Goal: Task Accomplishment & Management: Manage account settings

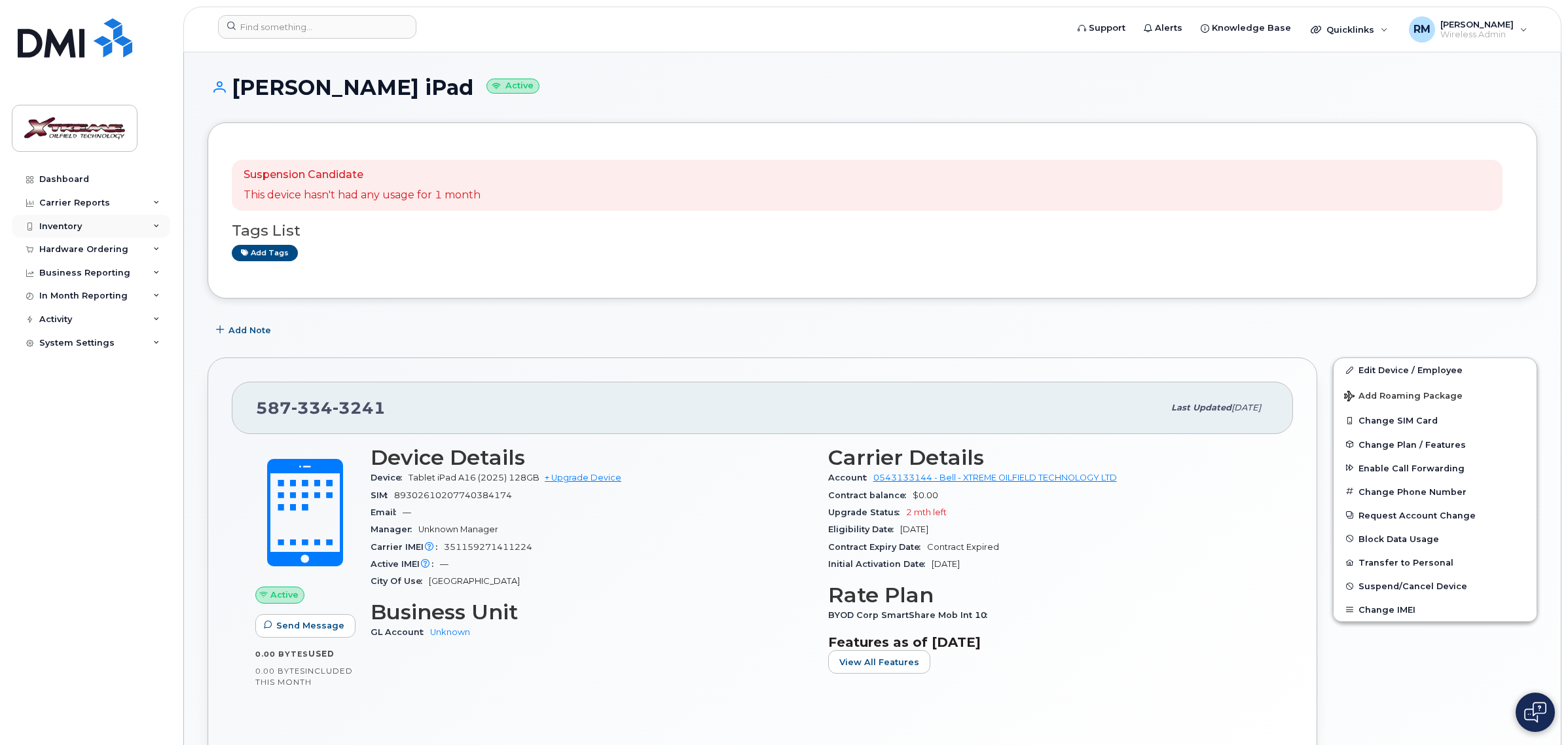
click at [89, 227] on div "Inventory" at bounding box center [90, 227] width 158 height 23
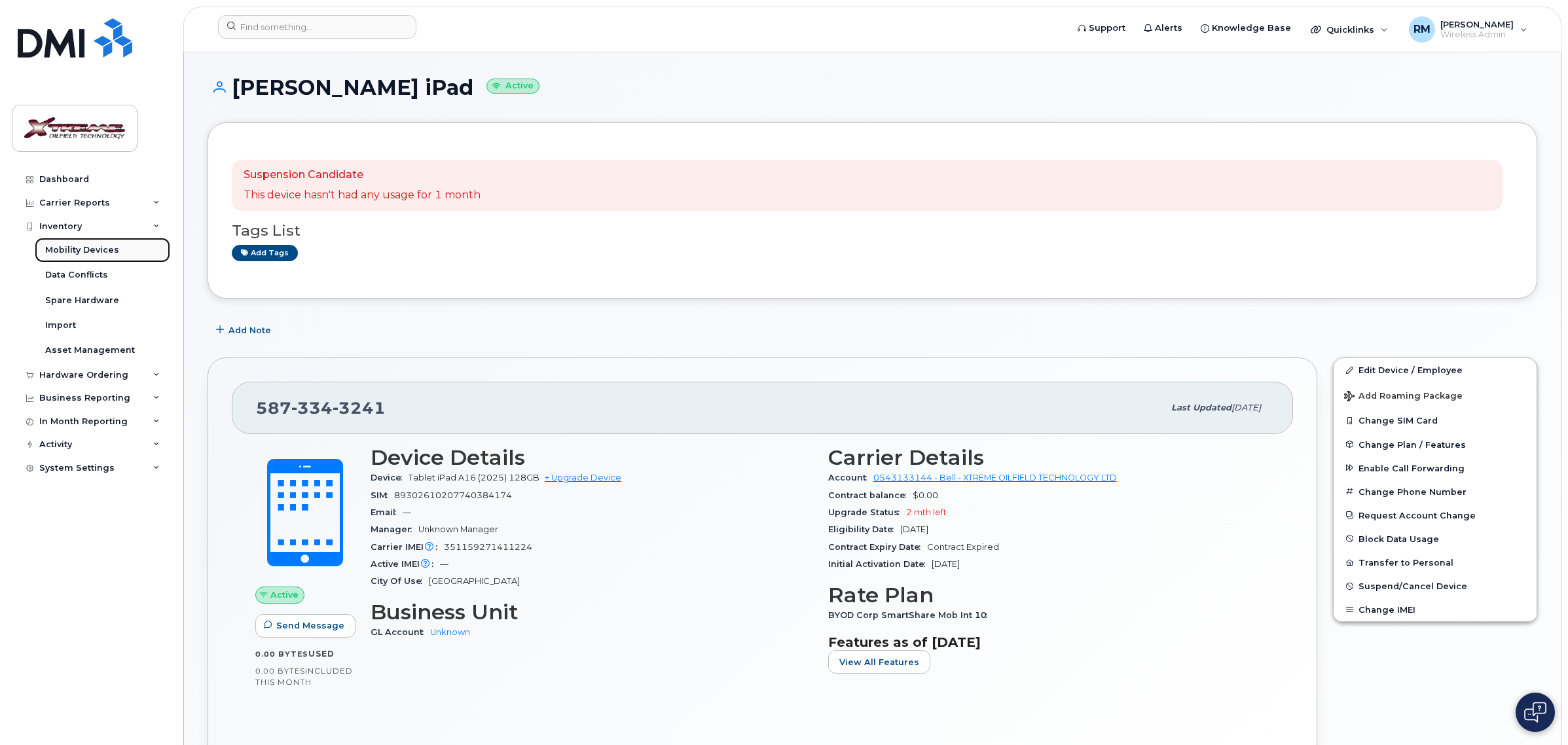
click at [122, 255] on link "Mobility Devices" at bounding box center [103, 250] width 136 height 25
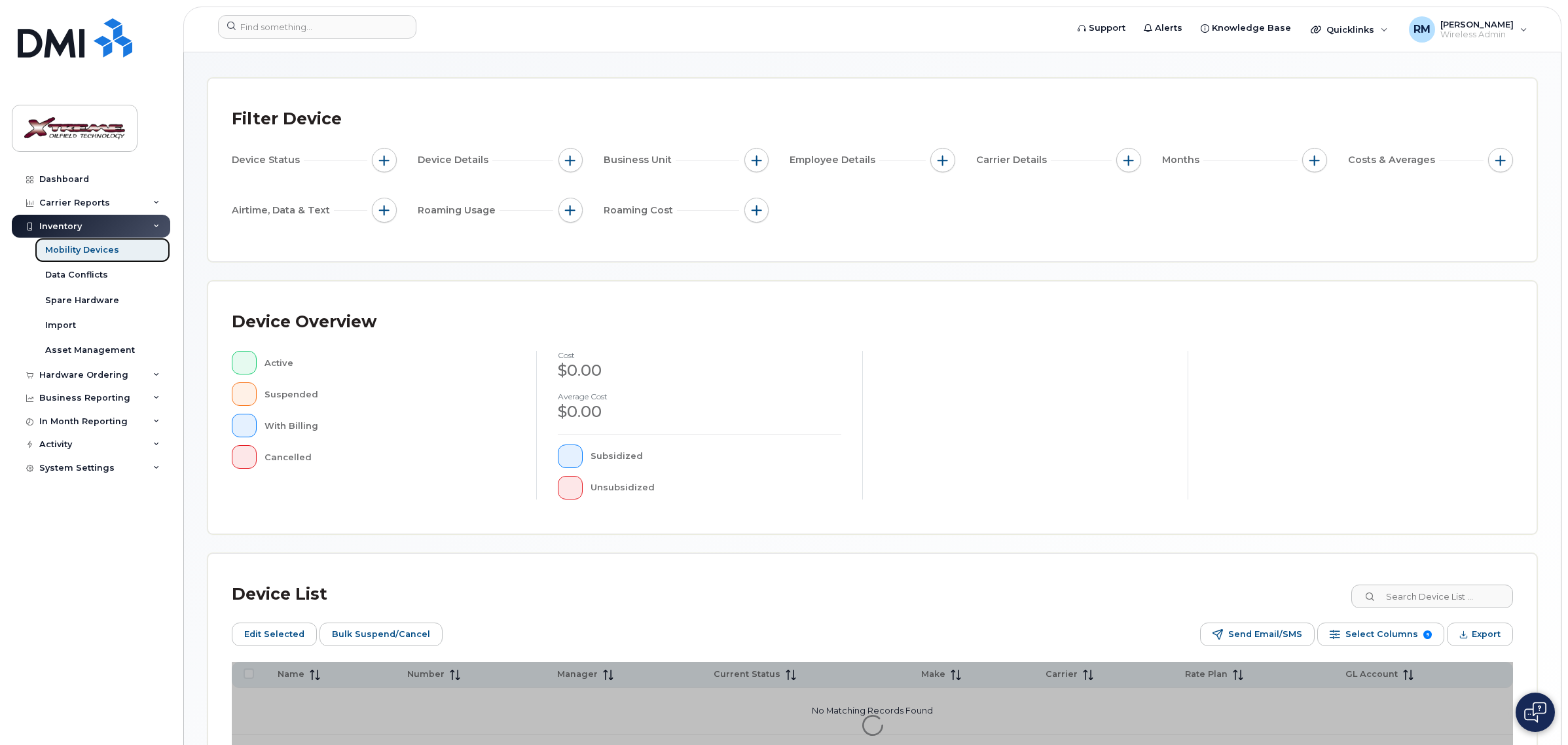
scroll to position [164, 0]
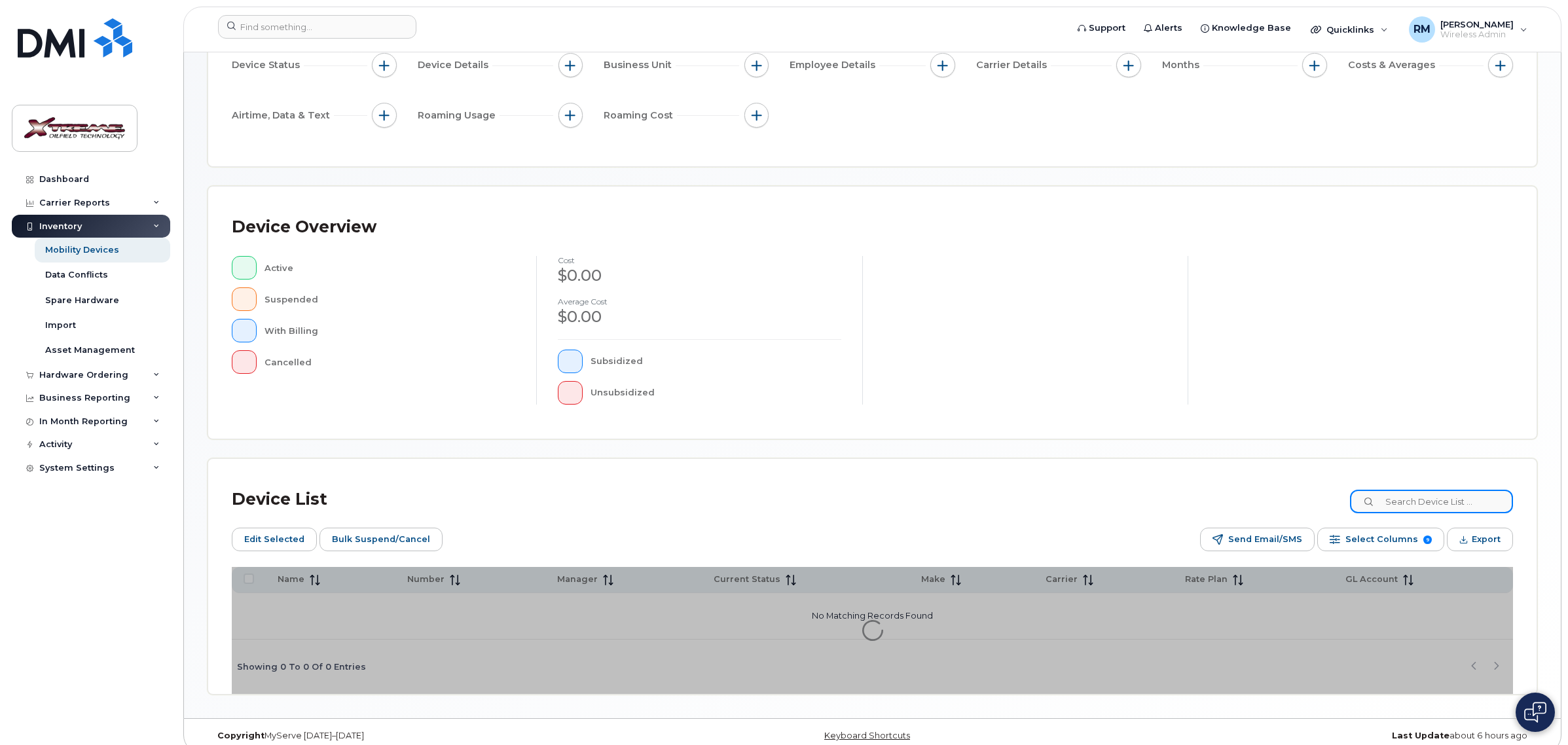
click at [1439, 502] on input at bounding box center [1432, 501] width 163 height 23
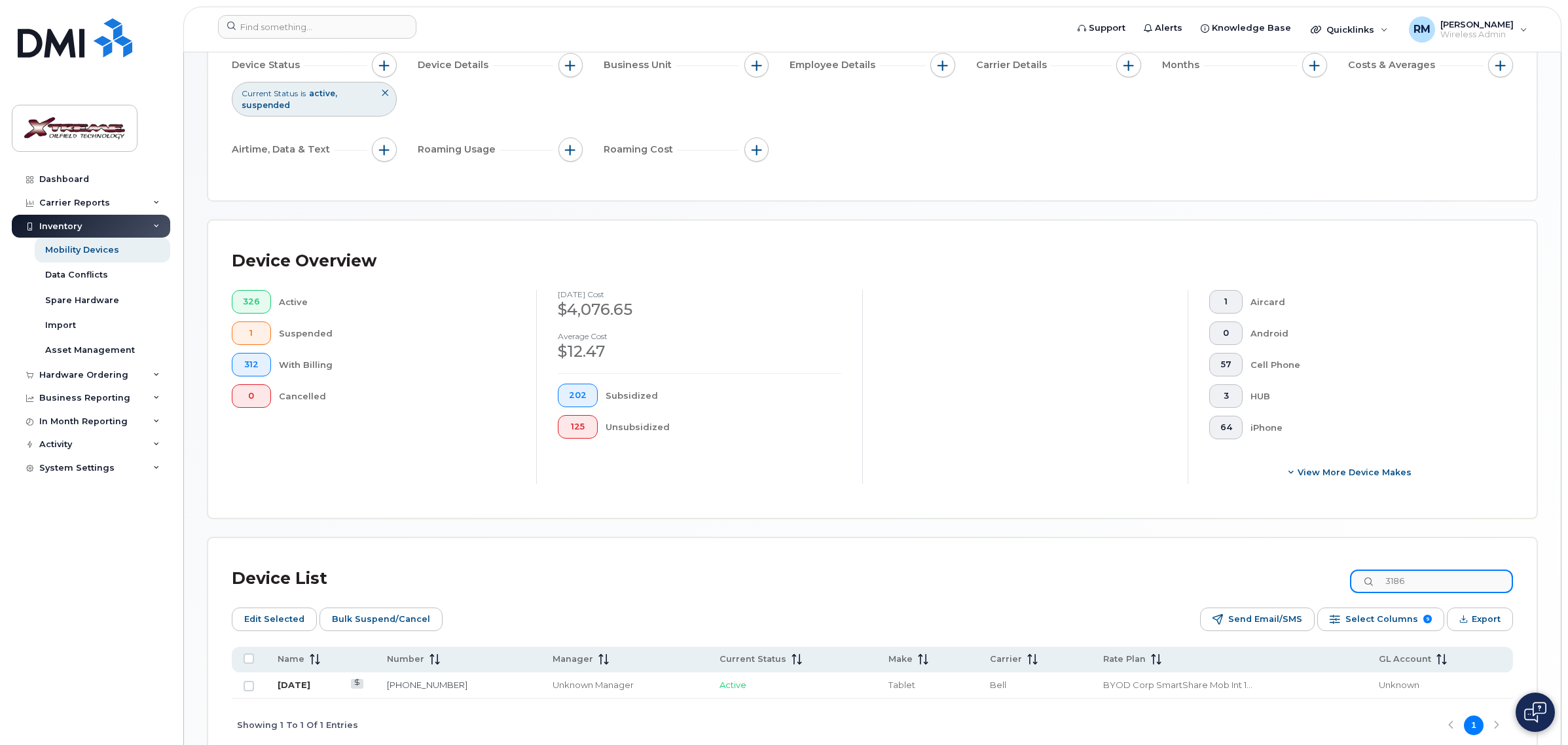
type input "3186"
click at [290, 686] on link "[DATE]" at bounding box center [294, 684] width 33 height 10
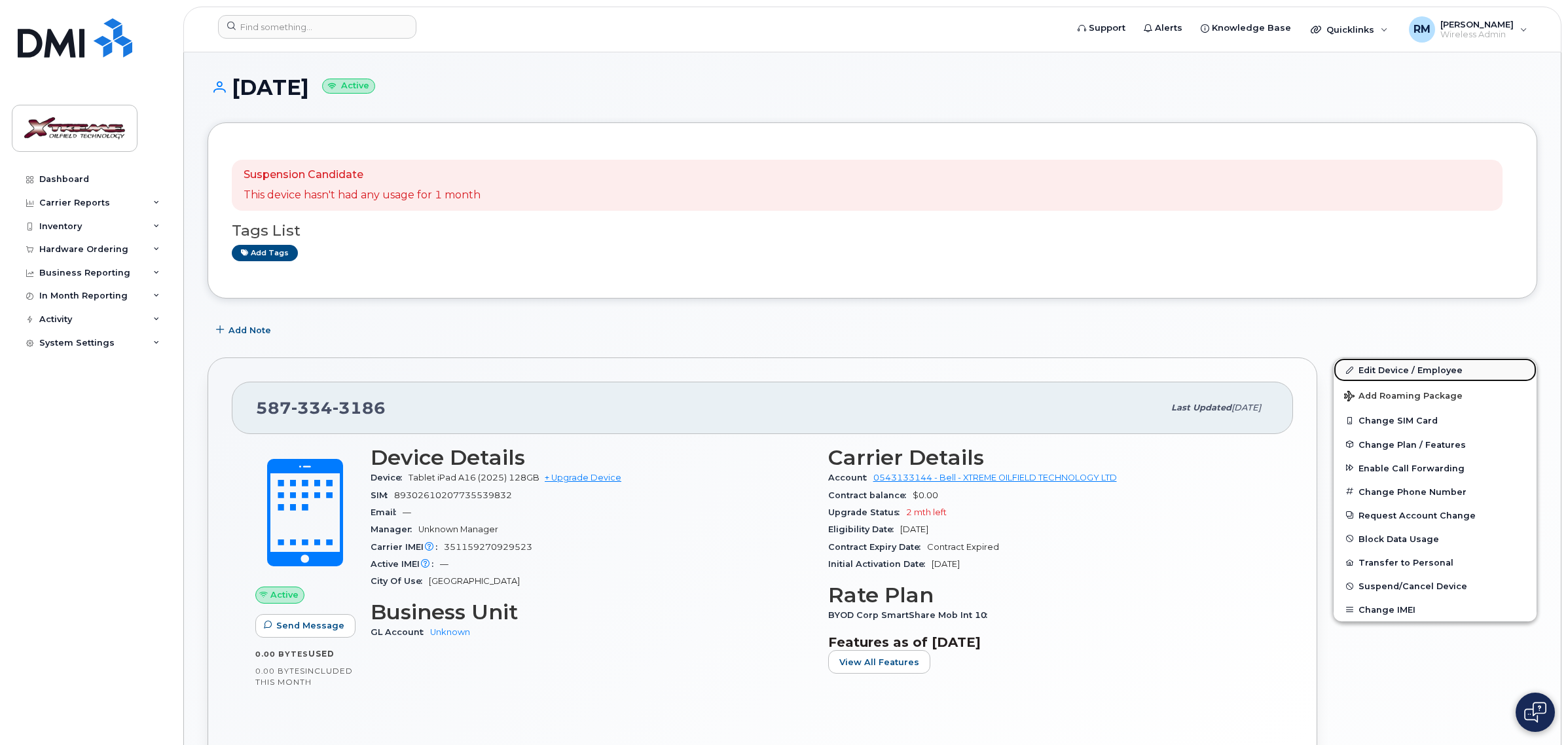
click at [1377, 362] on link "Edit Device / Employee" at bounding box center [1435, 370] width 203 height 23
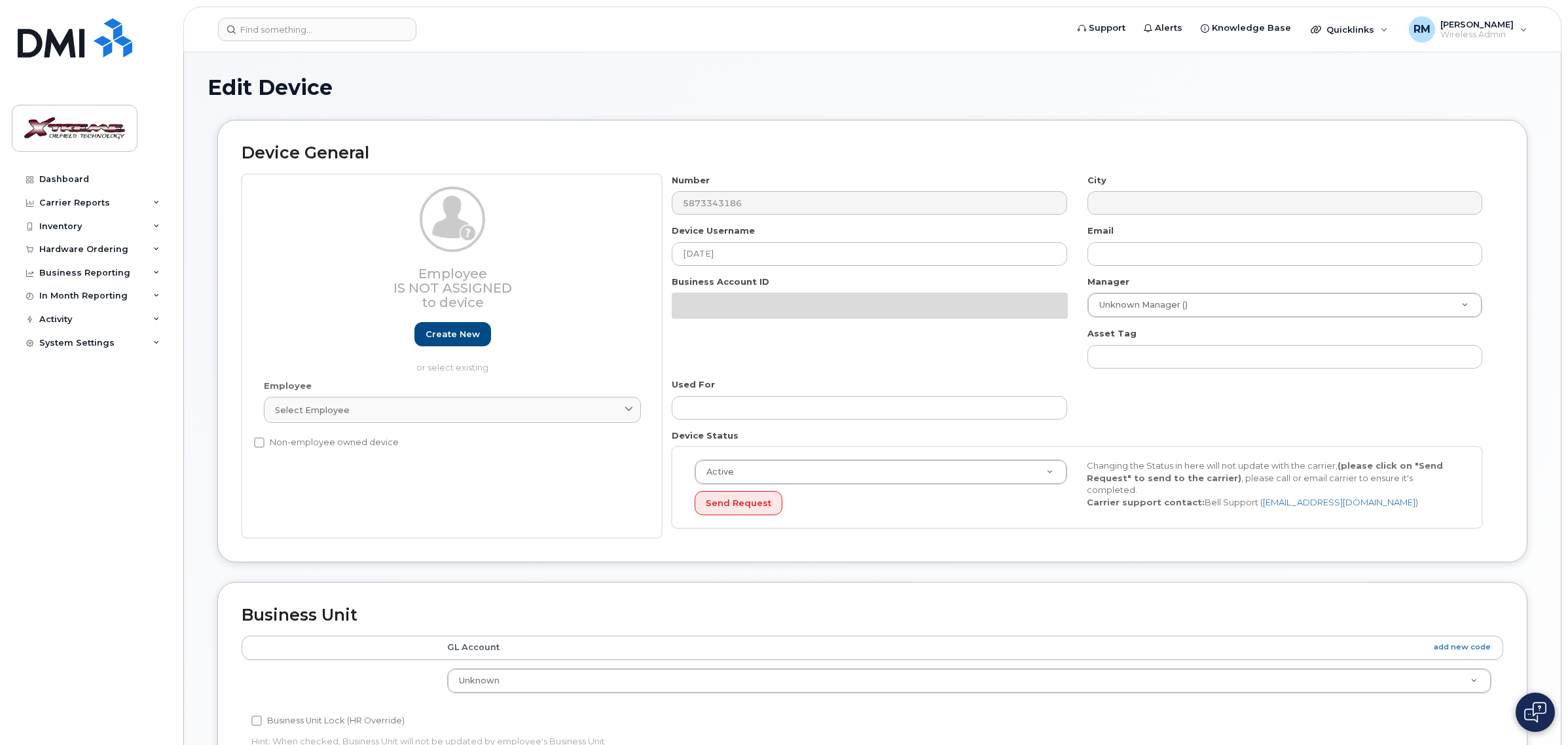
select select "4343095"
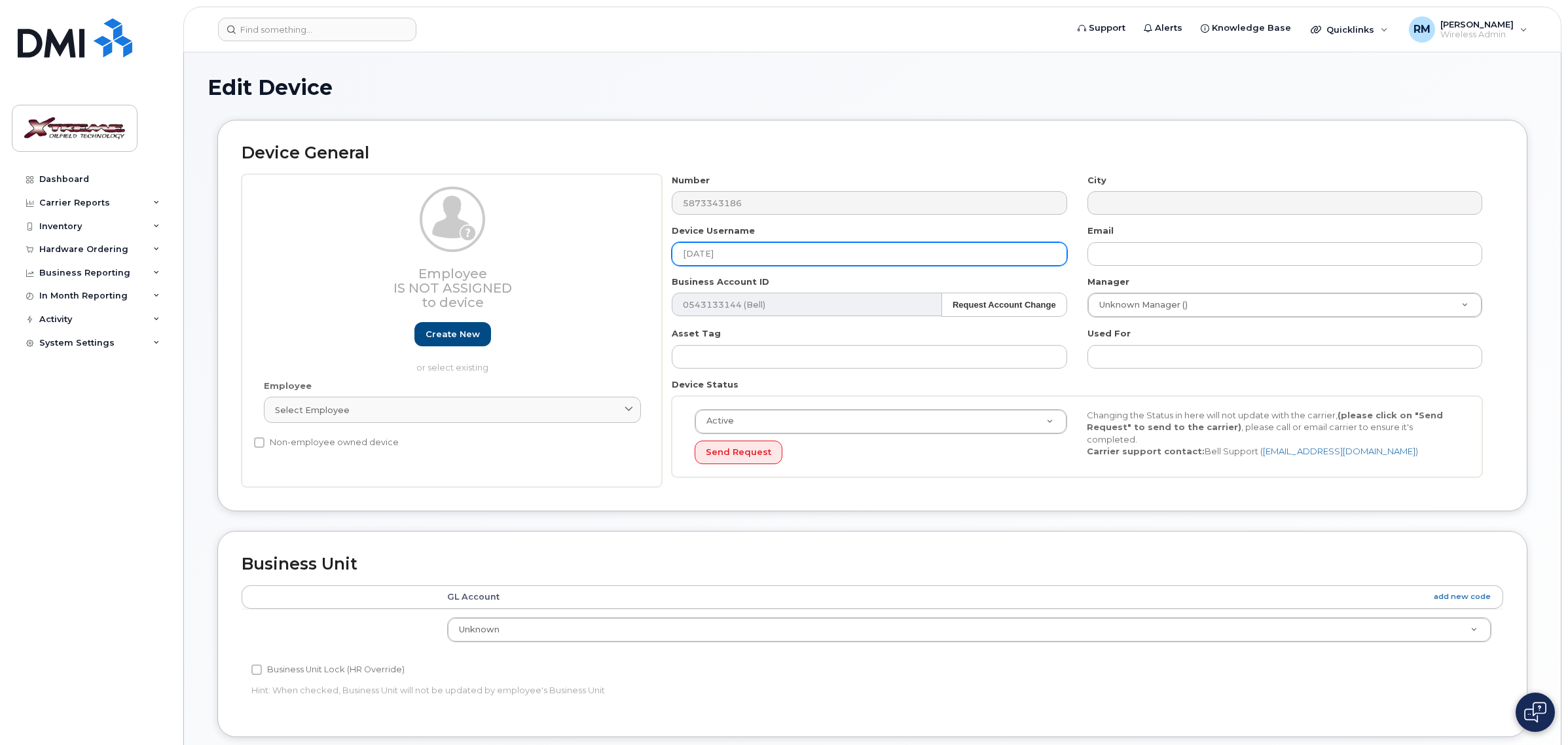
click at [424, 244] on div "Employee Is not assigned to device Create new or select existing Employee Selec…" at bounding box center [873, 331] width 1262 height 314
type input "[PERSON_NAME] iPad"
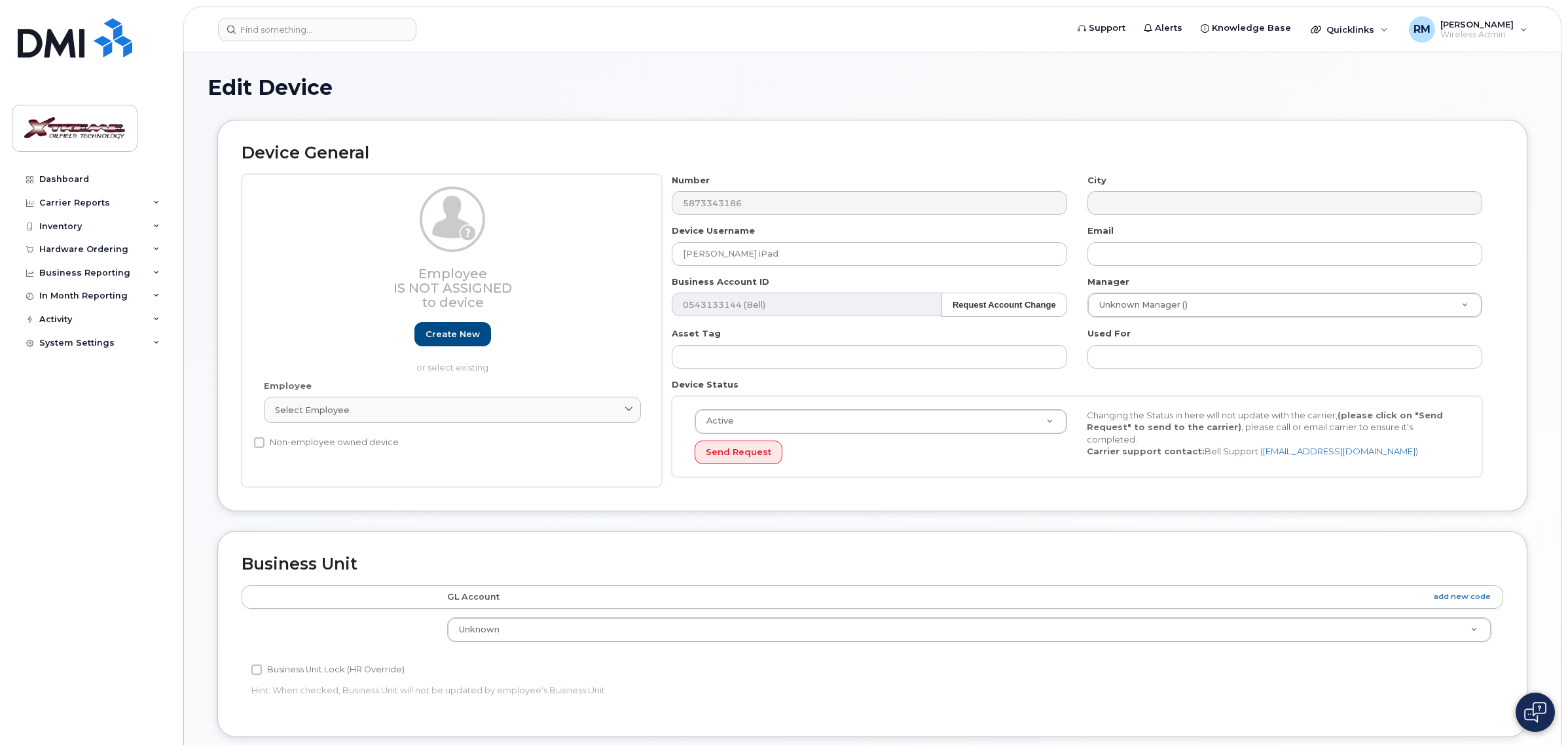
click at [1303, 677] on div "Accounting Categories Rules GL Account add new code Unknown Mobility Unknown Bu…" at bounding box center [873, 649] width 1262 height 127
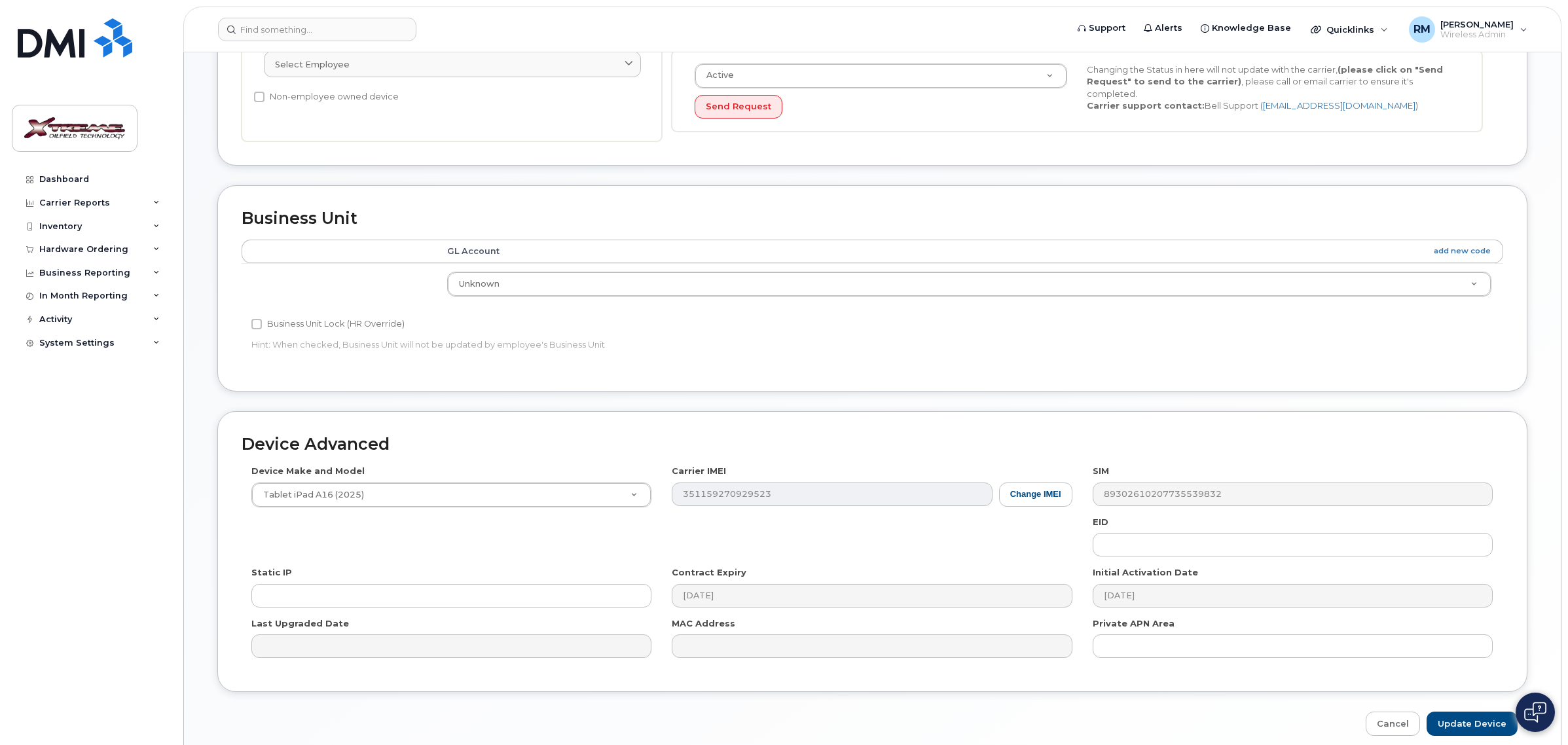
scroll to position [405, 0]
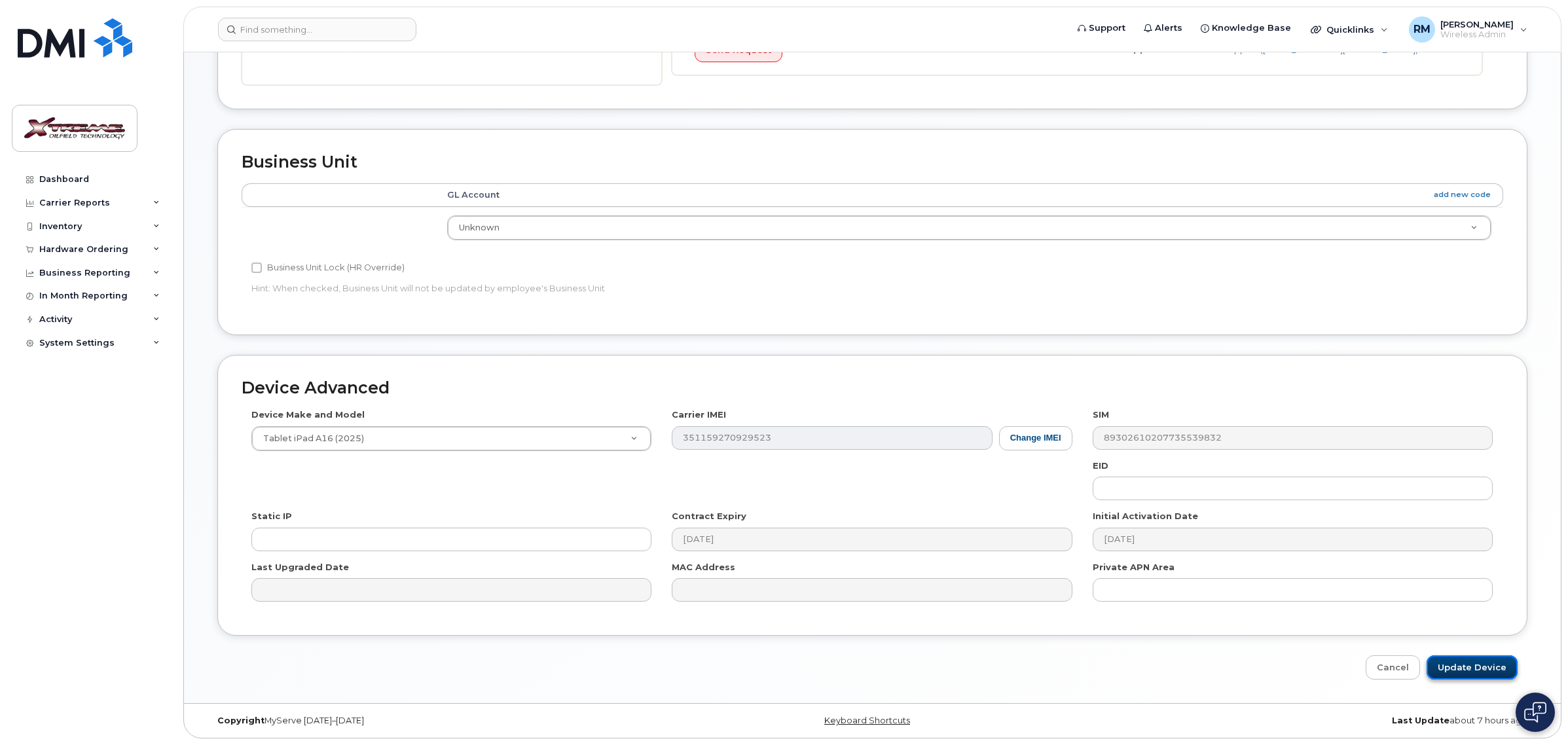
click at [1497, 670] on input "Update Device" at bounding box center [1472, 667] width 91 height 24
type input "Saving..."
